Goal: Transaction & Acquisition: Obtain resource

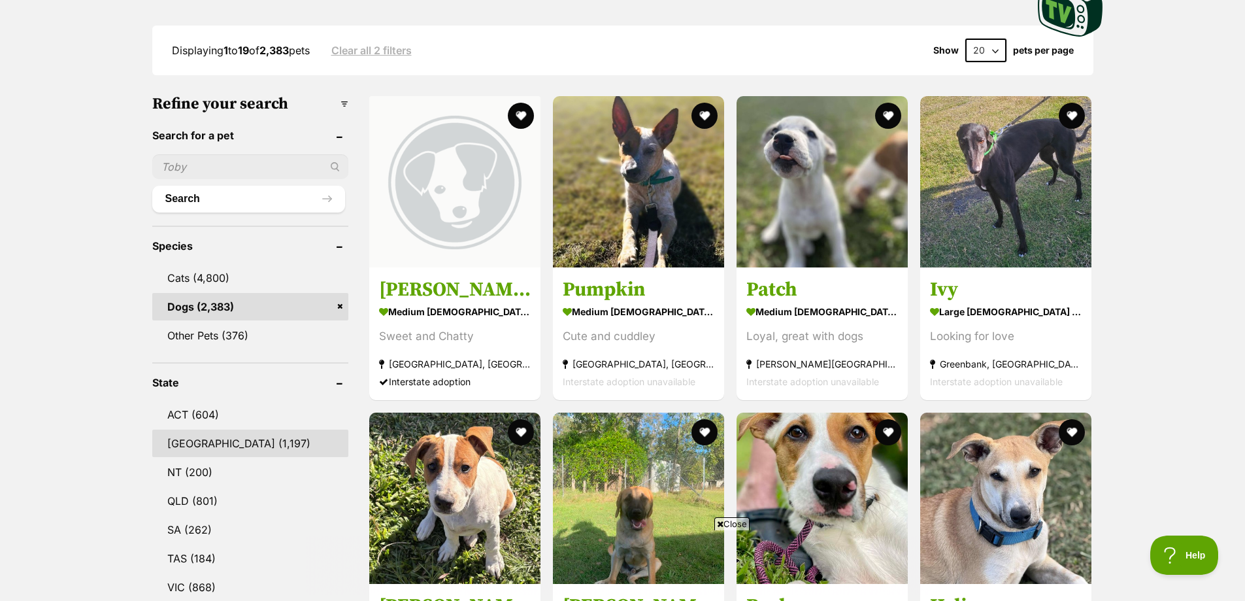
click at [188, 440] on link "NSW (1,197)" at bounding box center [250, 442] width 196 height 27
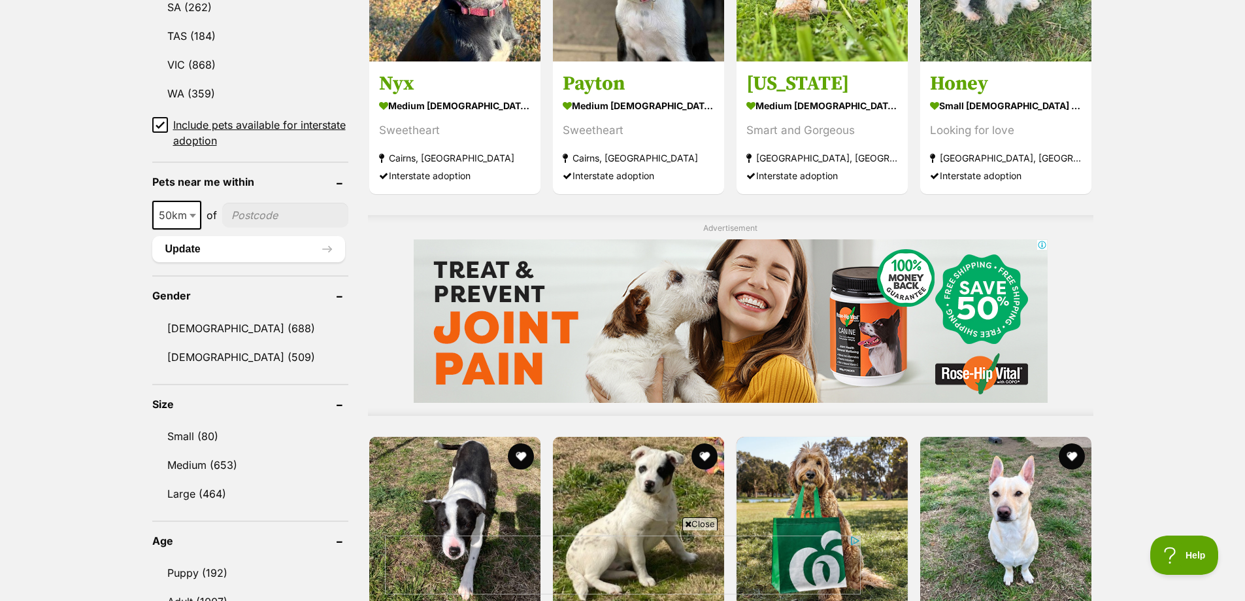
scroll to position [850, 0]
click at [201, 359] on link "Female (509)" at bounding box center [250, 356] width 196 height 27
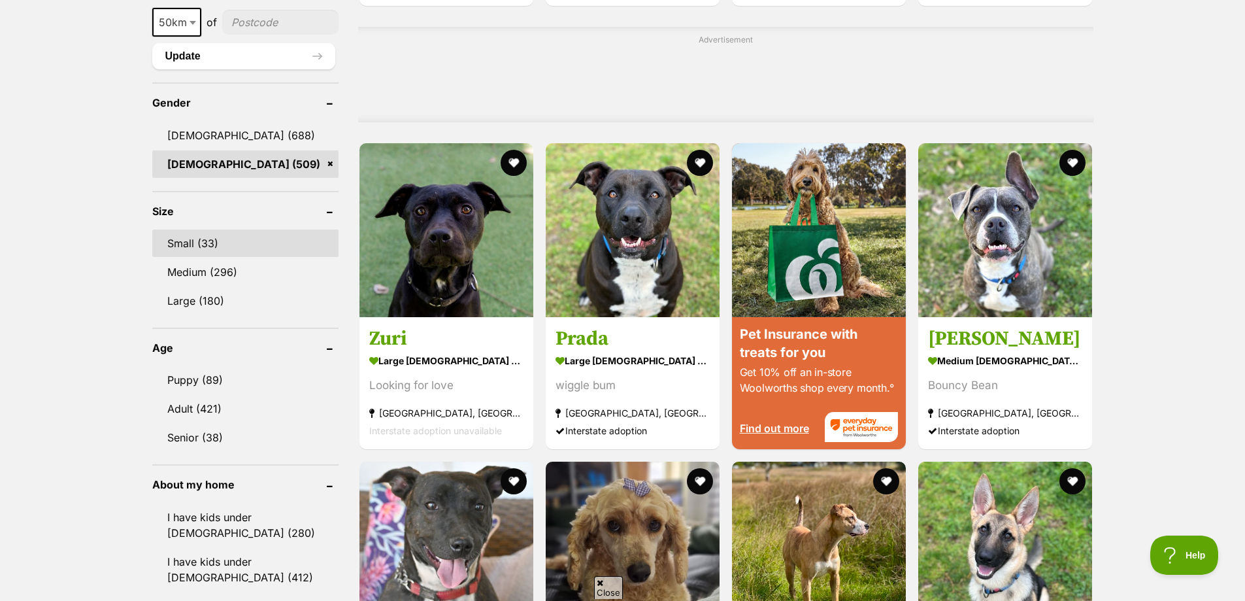
click at [205, 237] on link "Small (33)" at bounding box center [245, 242] width 186 height 27
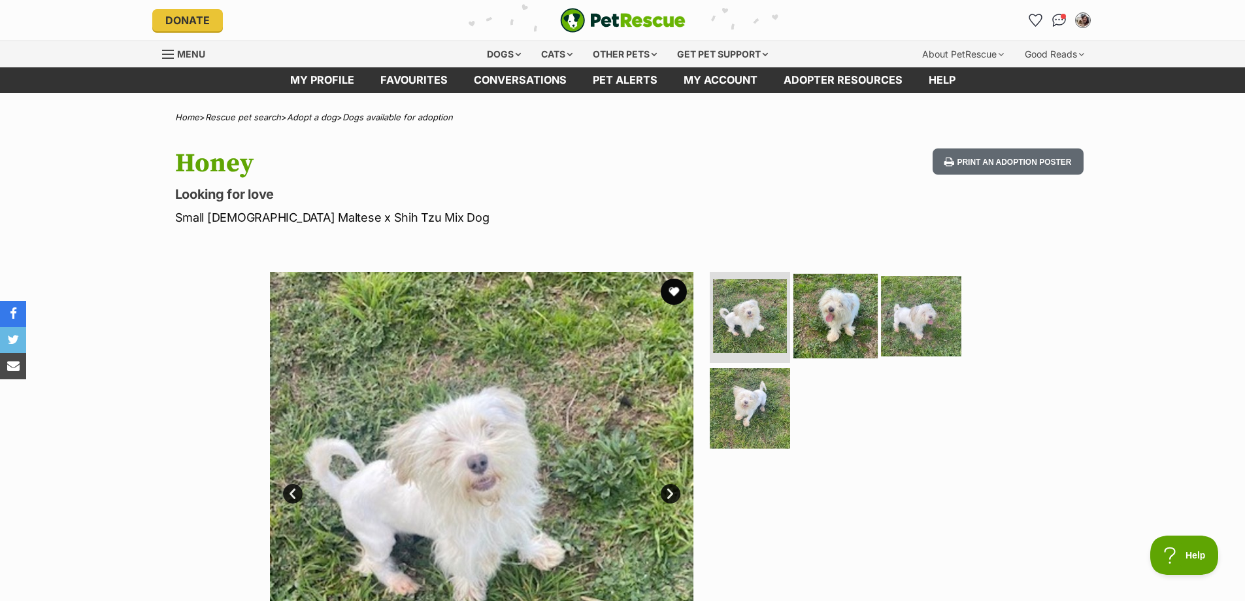
click at [824, 326] on img at bounding box center [836, 315] width 84 height 84
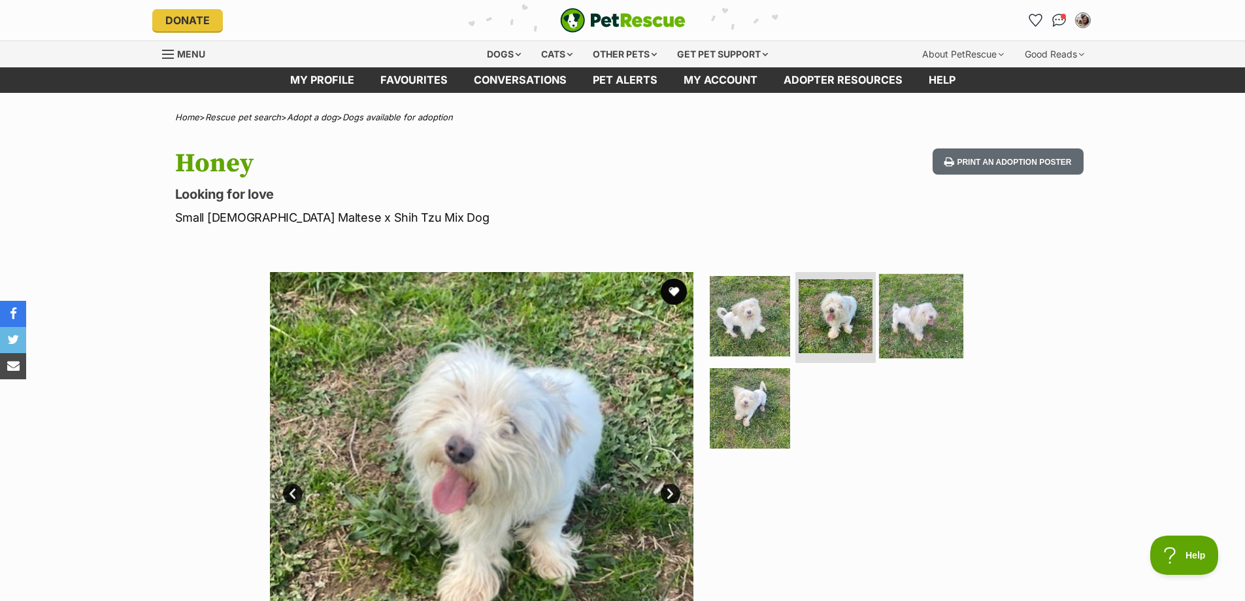
click at [887, 325] on img at bounding box center [921, 315] width 84 height 84
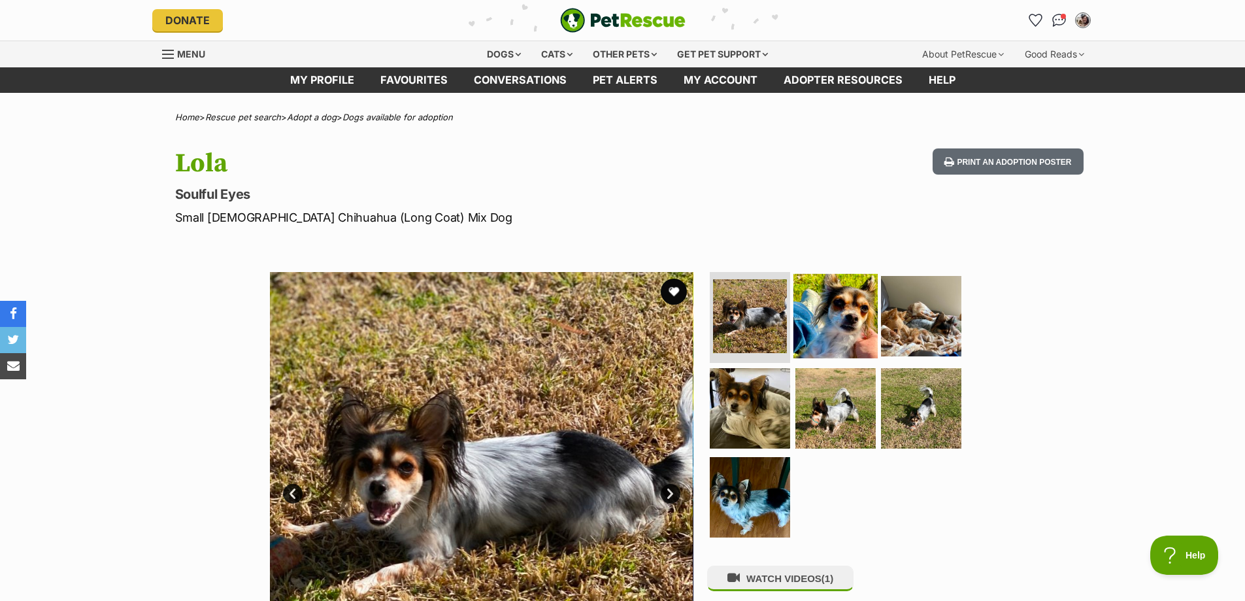
click at [855, 314] on img at bounding box center [836, 315] width 84 height 84
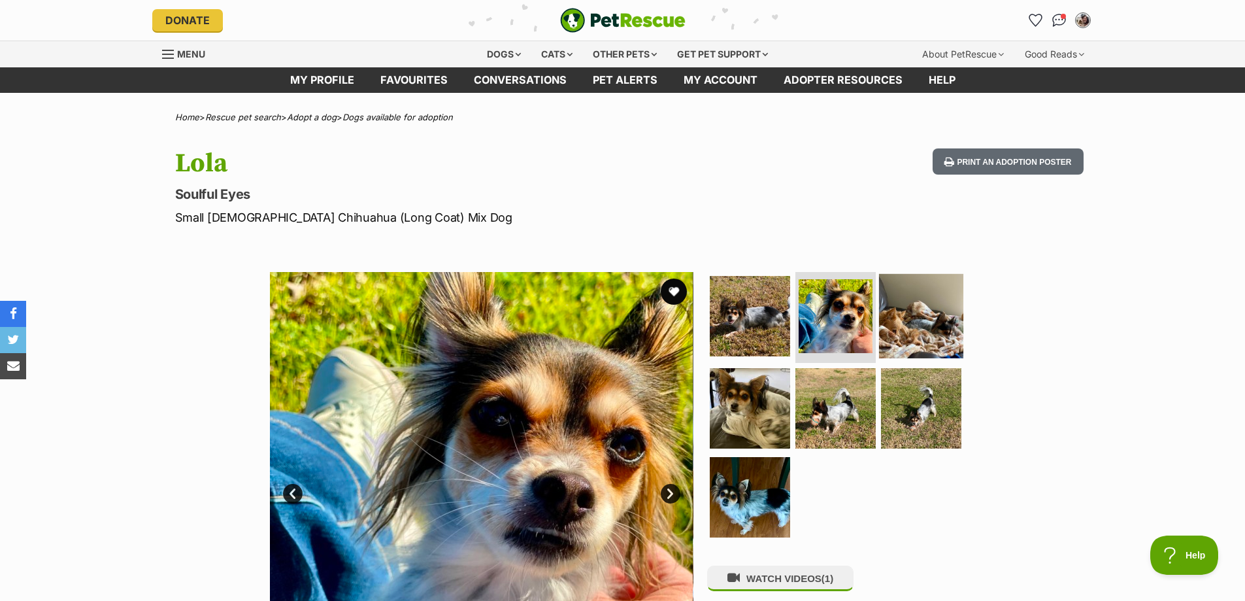
click at [900, 323] on img at bounding box center [921, 315] width 84 height 84
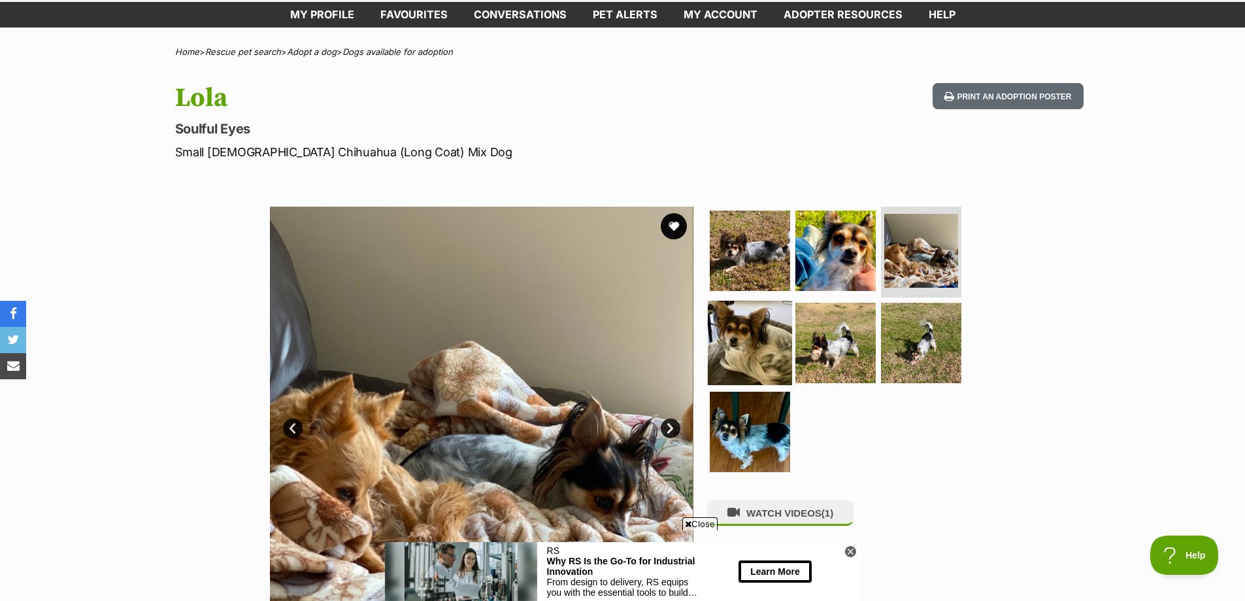
click at [760, 355] on img at bounding box center [750, 343] width 84 height 84
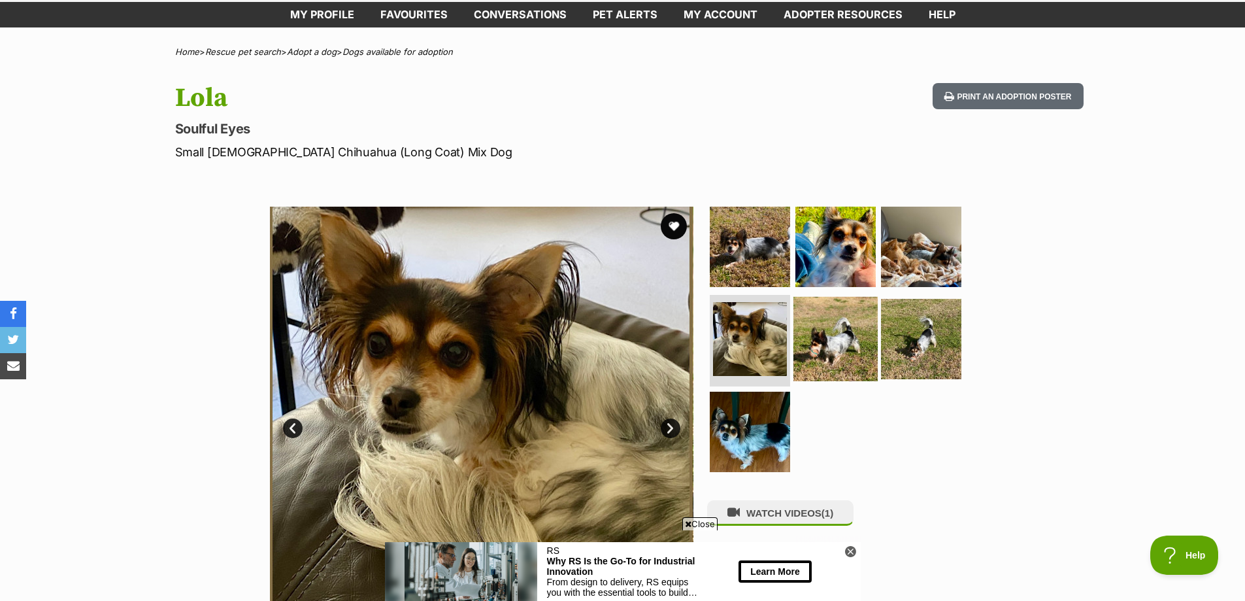
click at [815, 345] on img at bounding box center [836, 339] width 84 height 84
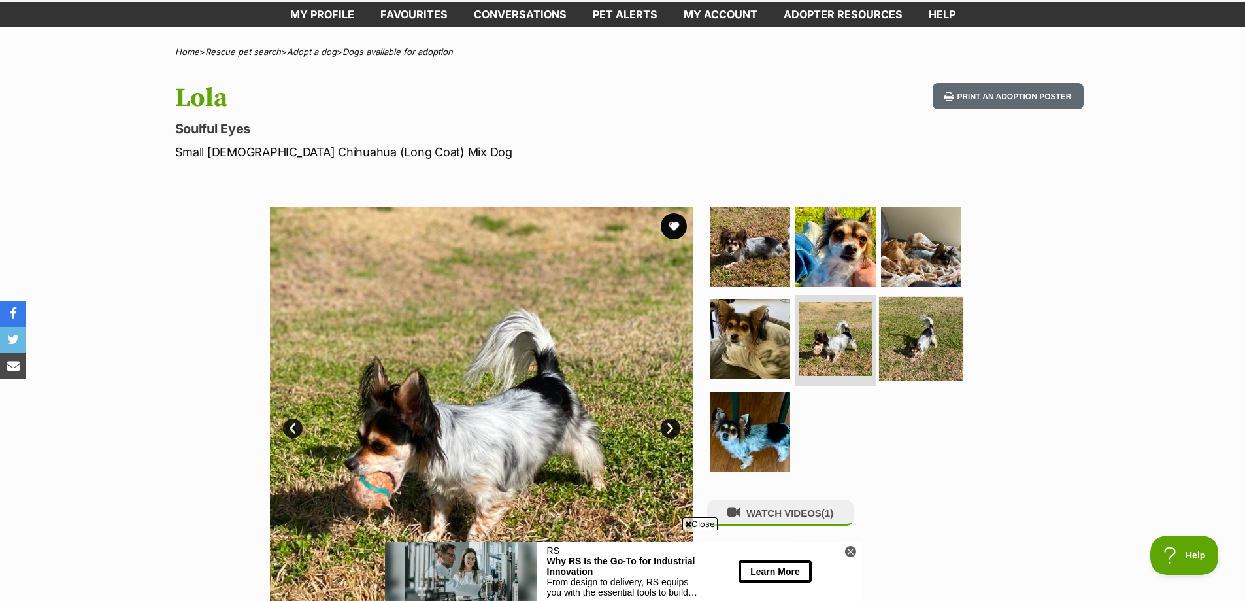
click at [941, 344] on img at bounding box center [921, 339] width 84 height 84
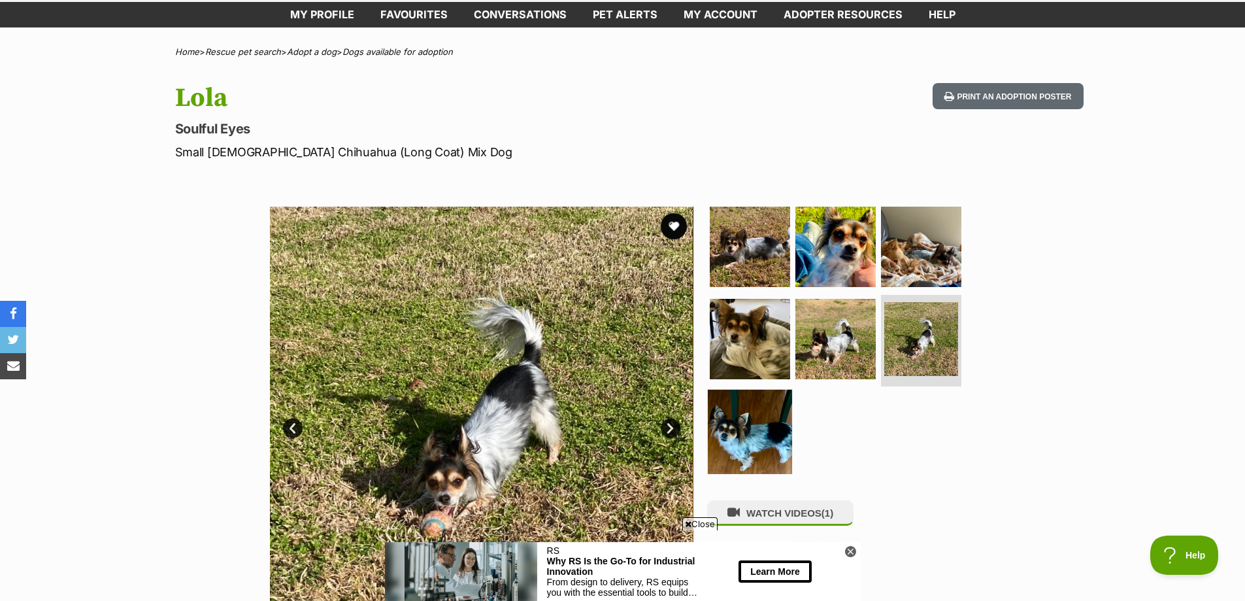
click at [744, 435] on img at bounding box center [750, 432] width 84 height 84
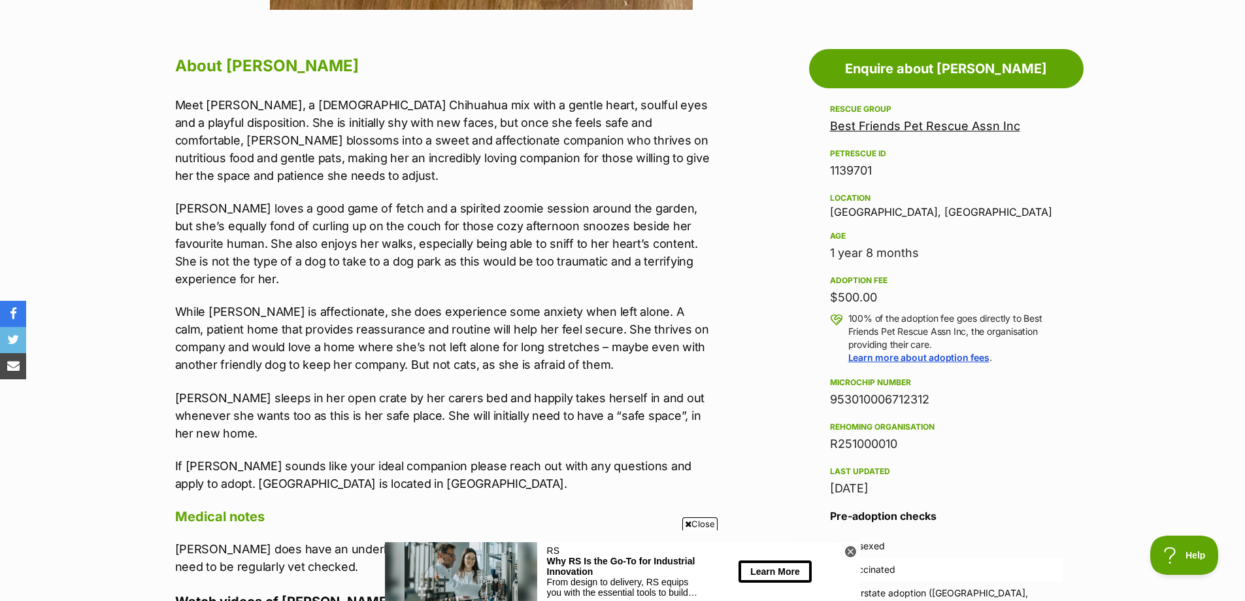
scroll to position [719, 0]
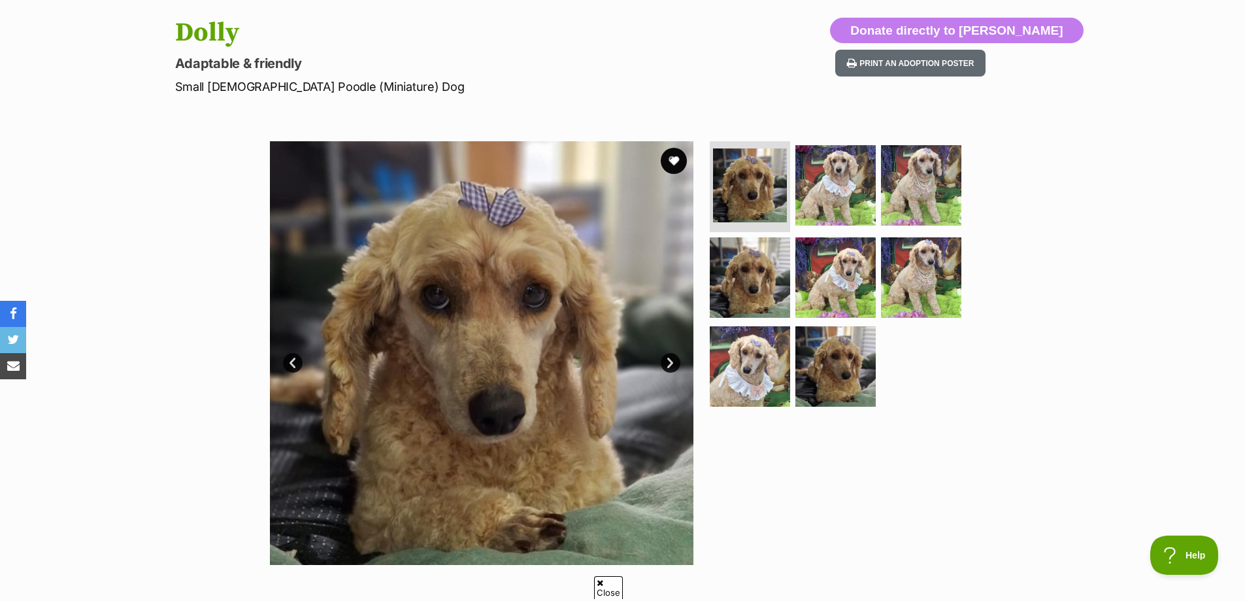
click at [820, 214] on img at bounding box center [836, 185] width 80 height 80
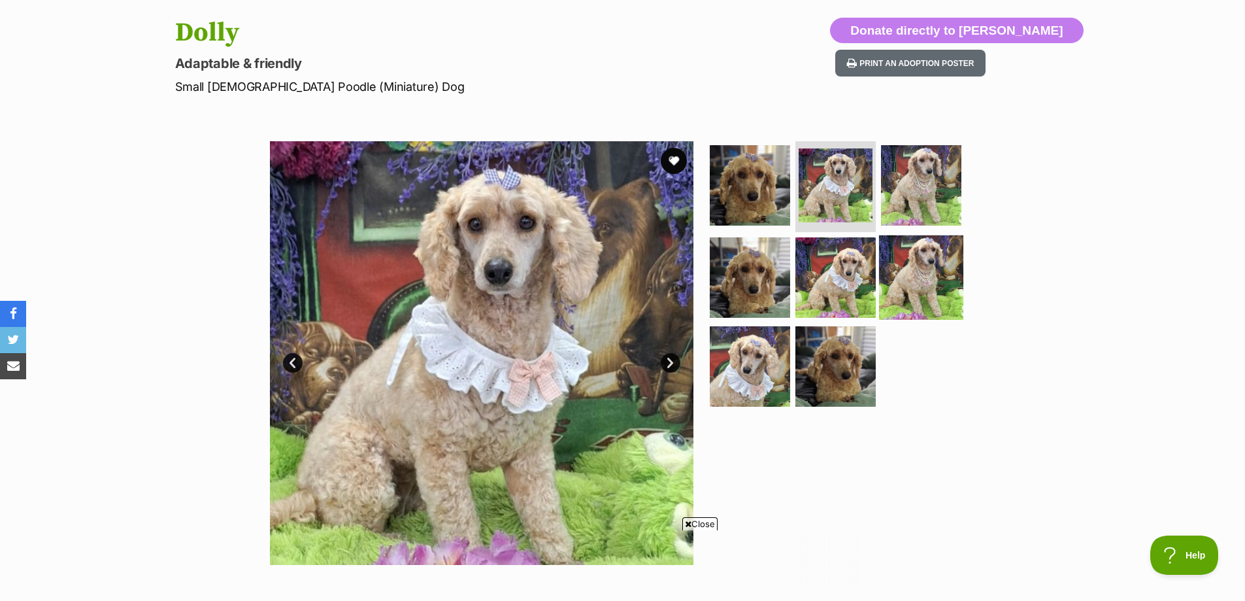
click at [901, 286] on img at bounding box center [921, 277] width 84 height 84
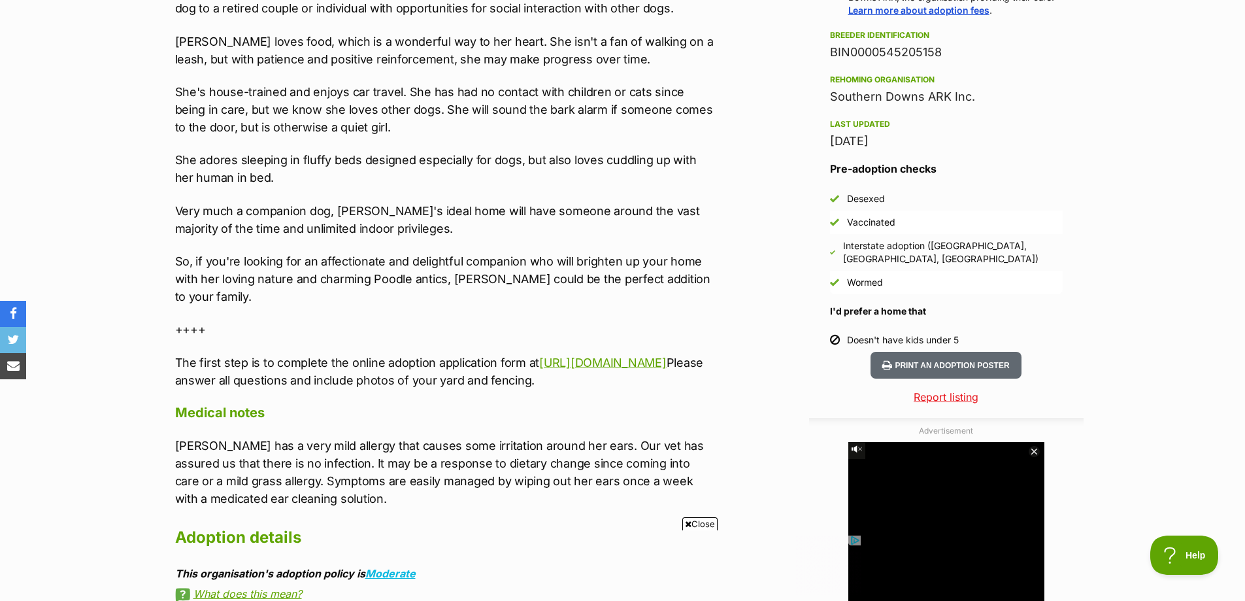
scroll to position [1046, 0]
